Goal: Find specific page/section: Find specific page/section

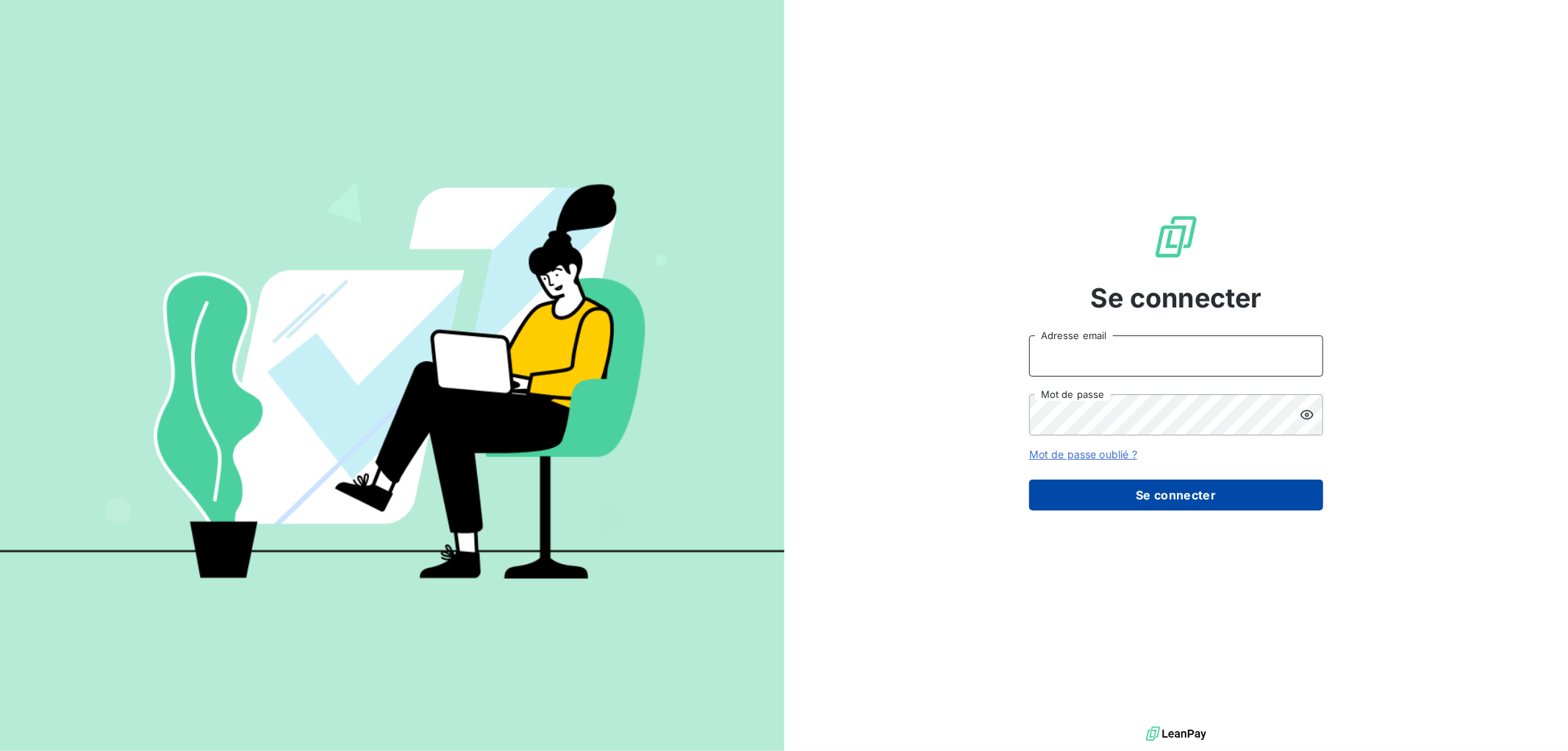
type input "[EMAIL_ADDRESS][DOMAIN_NAME]"
click at [1146, 493] on button "Se connecter" at bounding box center [1176, 494] width 294 height 31
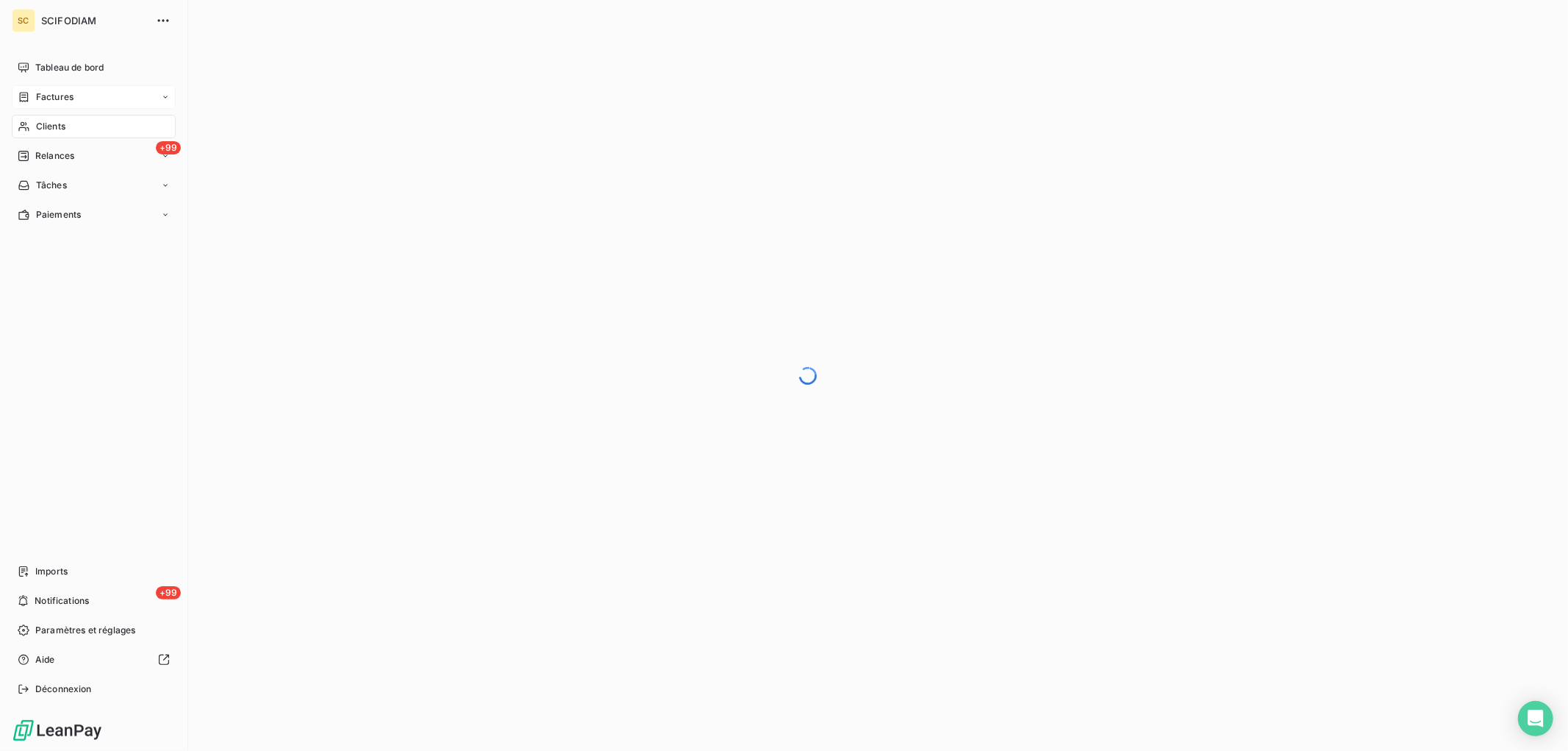
click at [36, 100] on span "Factures" at bounding box center [55, 97] width 38 height 13
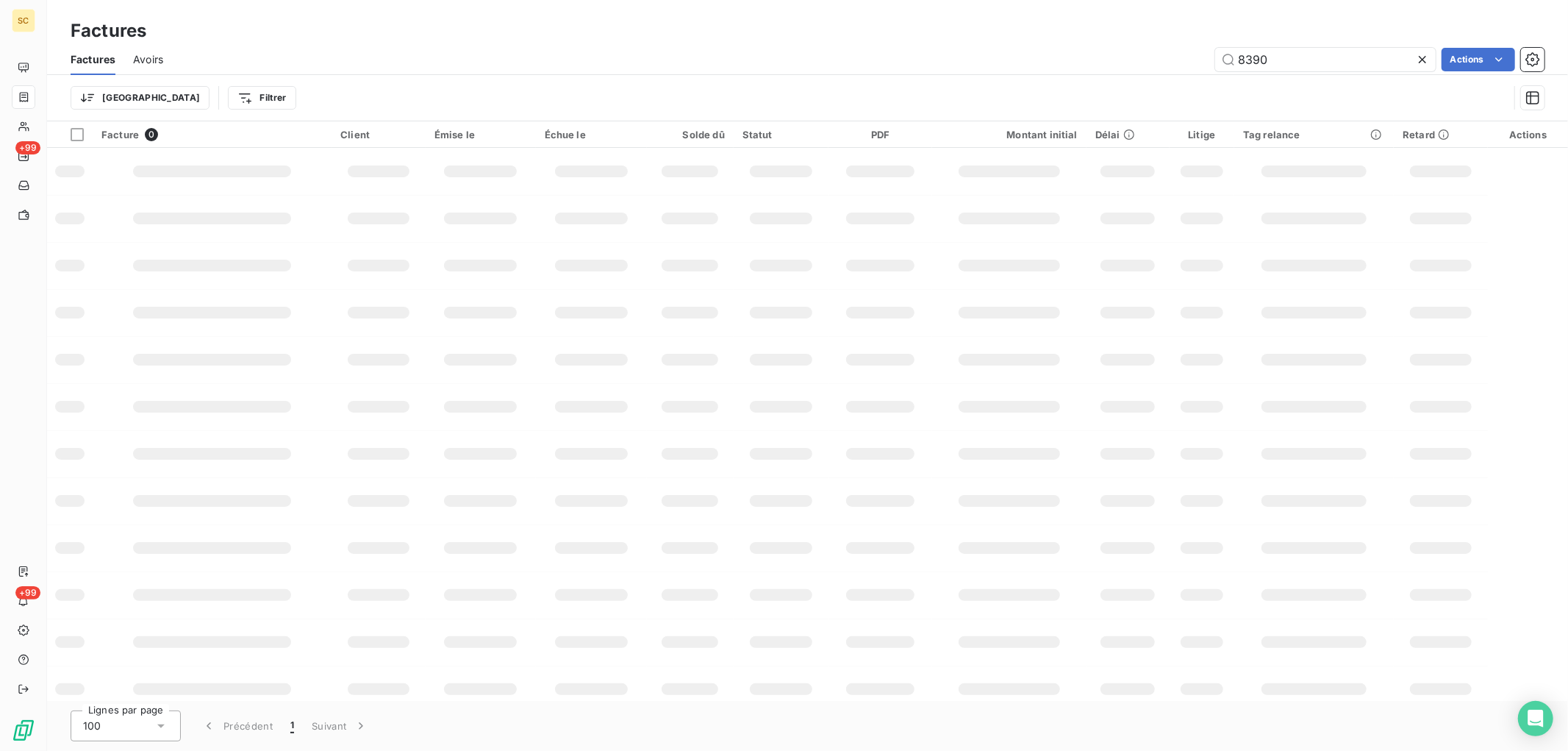
drag, startPoint x: 1291, startPoint y: 57, endPoint x: 1151, endPoint y: 59, distance: 140.0
click at [1151, 59] on div "8390 Actions" at bounding box center [863, 59] width 1364 height 23
type input "8531"
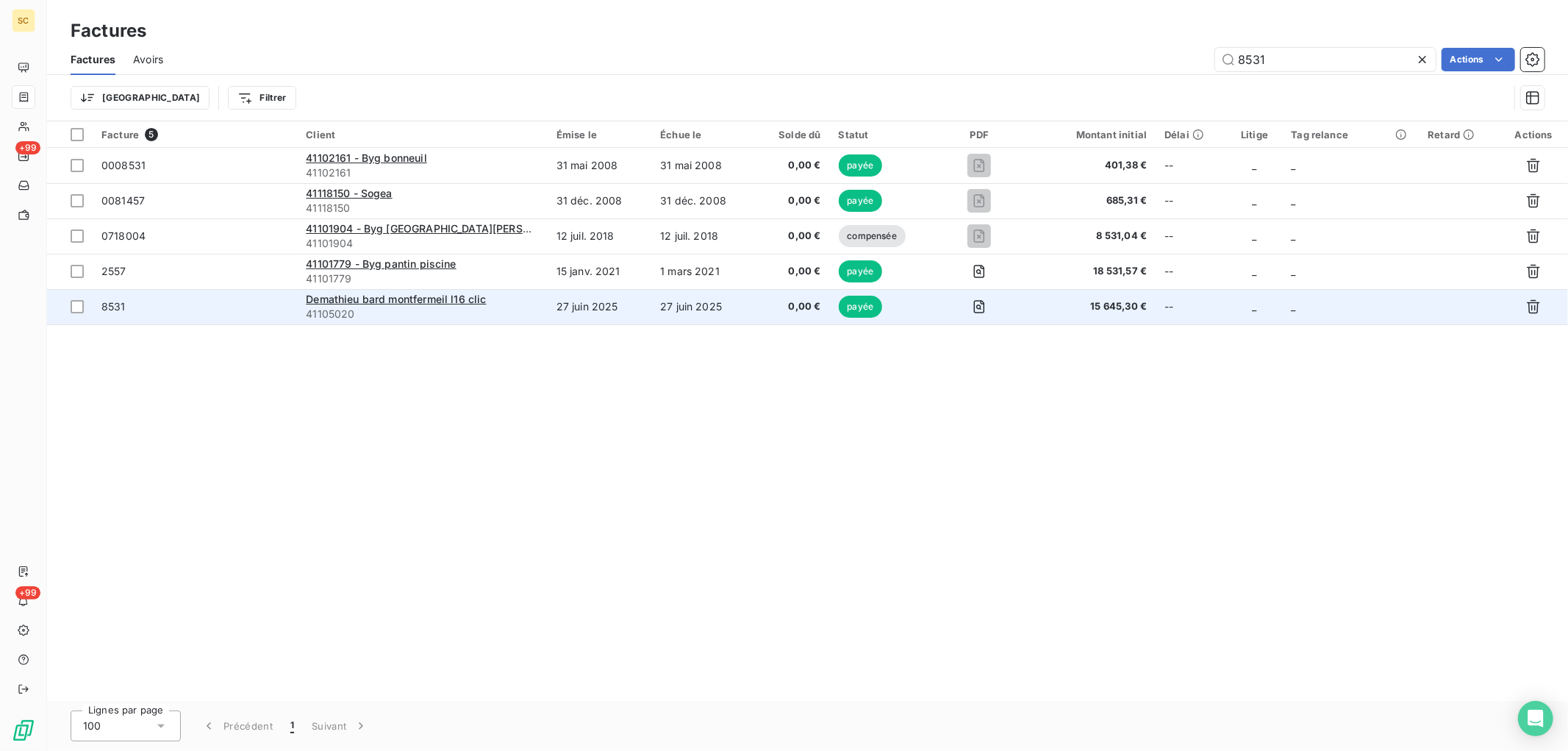
click at [644, 314] on td "27 juin 2025" at bounding box center [599, 306] width 104 height 35
